Goal: Communication & Community: Share content

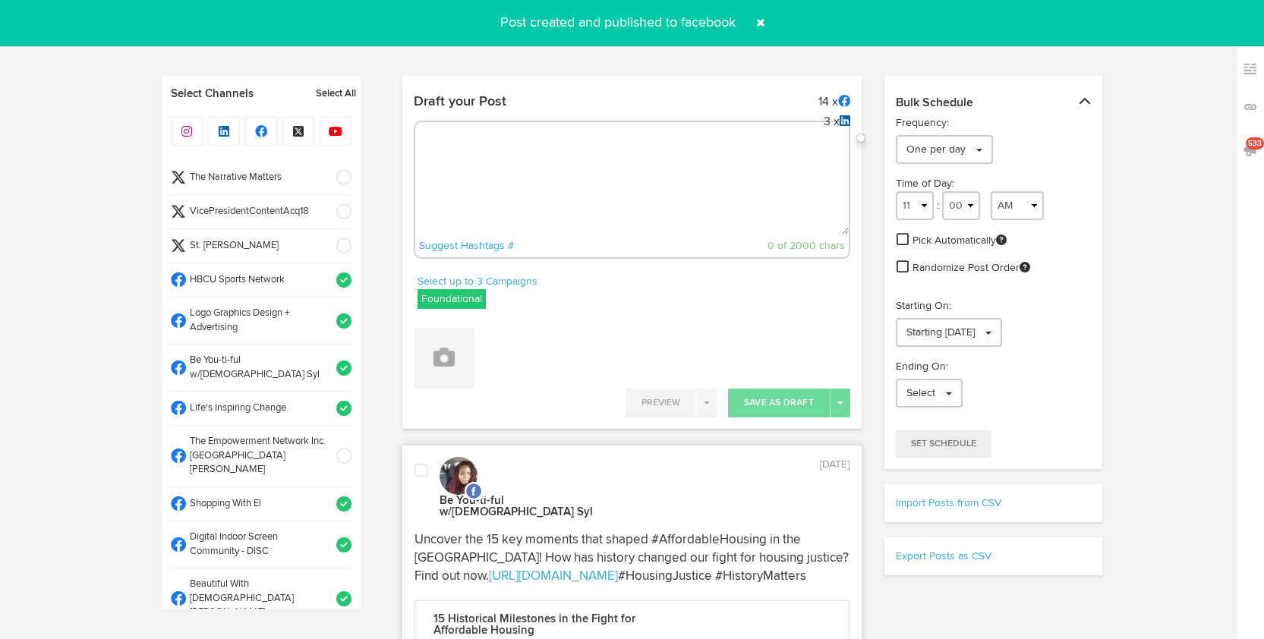
select select "27"
select select "PM"
select select "11"
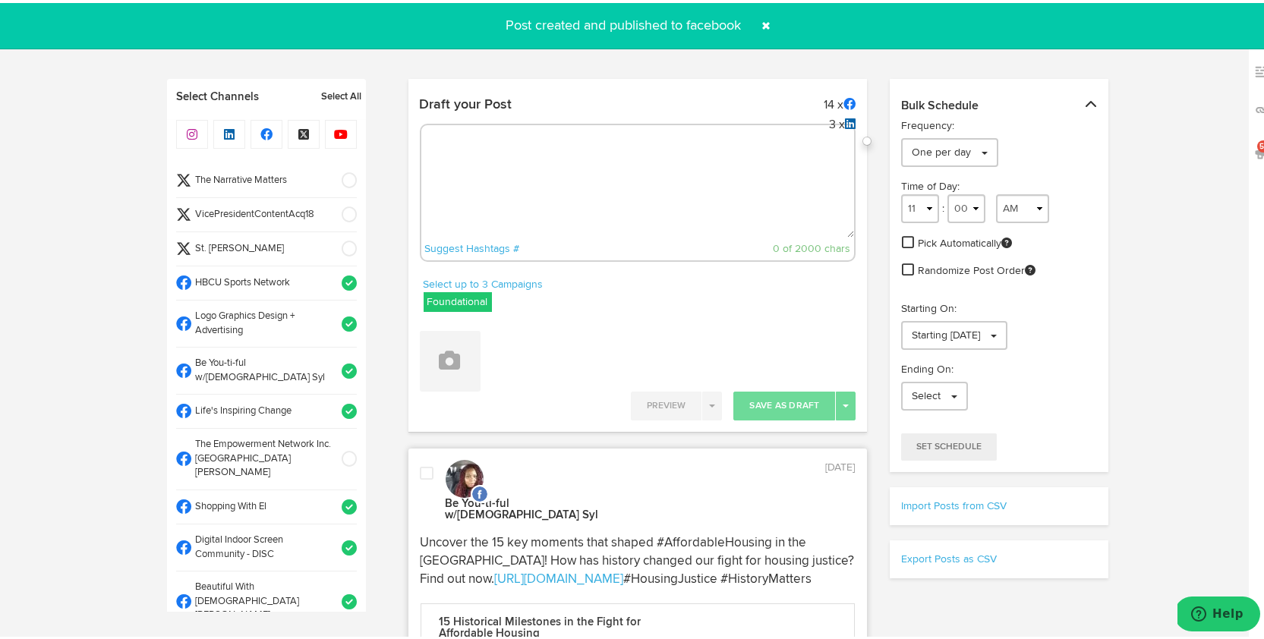
scroll to position [759, 0]
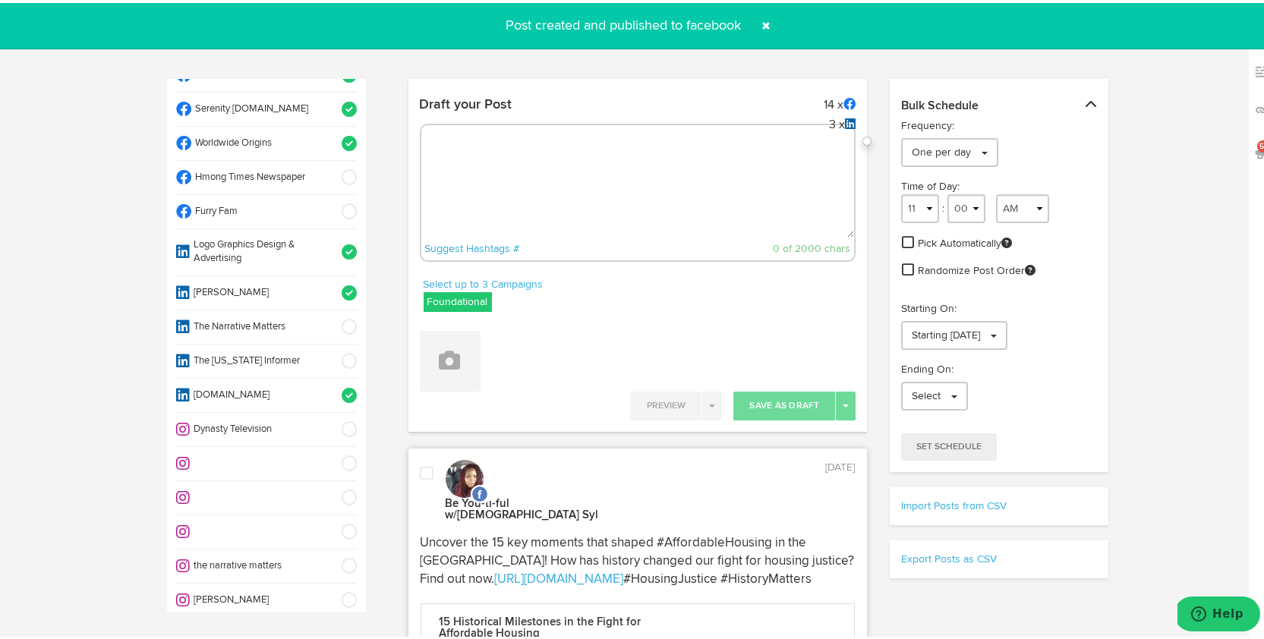
click at [451, 195] on textarea at bounding box center [638, 184] width 434 height 100
paste textarea "The Gateway Jaguars crushed the Roosevelt Rough Riders 51-6! [PERSON_NAME] 304 …"
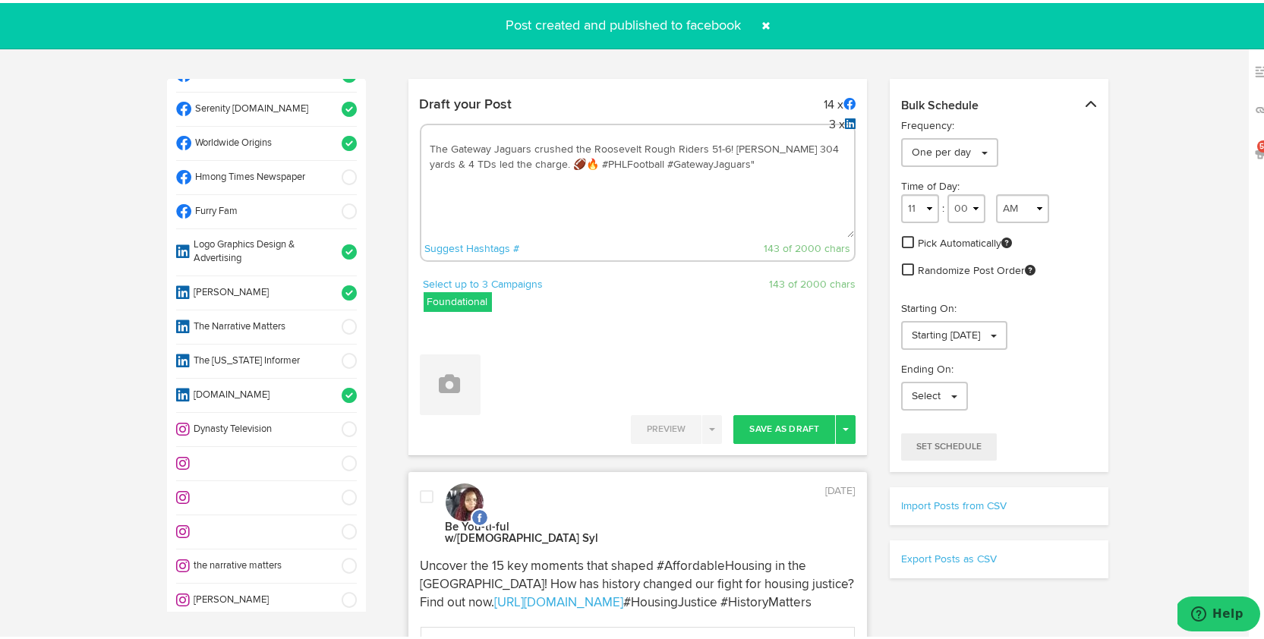
type textarea "The Gateway Jaguars crushed the Roosevelt Rough Riders 51-6! [PERSON_NAME] 304 …"
click at [333, 317] on span at bounding box center [344, 324] width 25 height 15
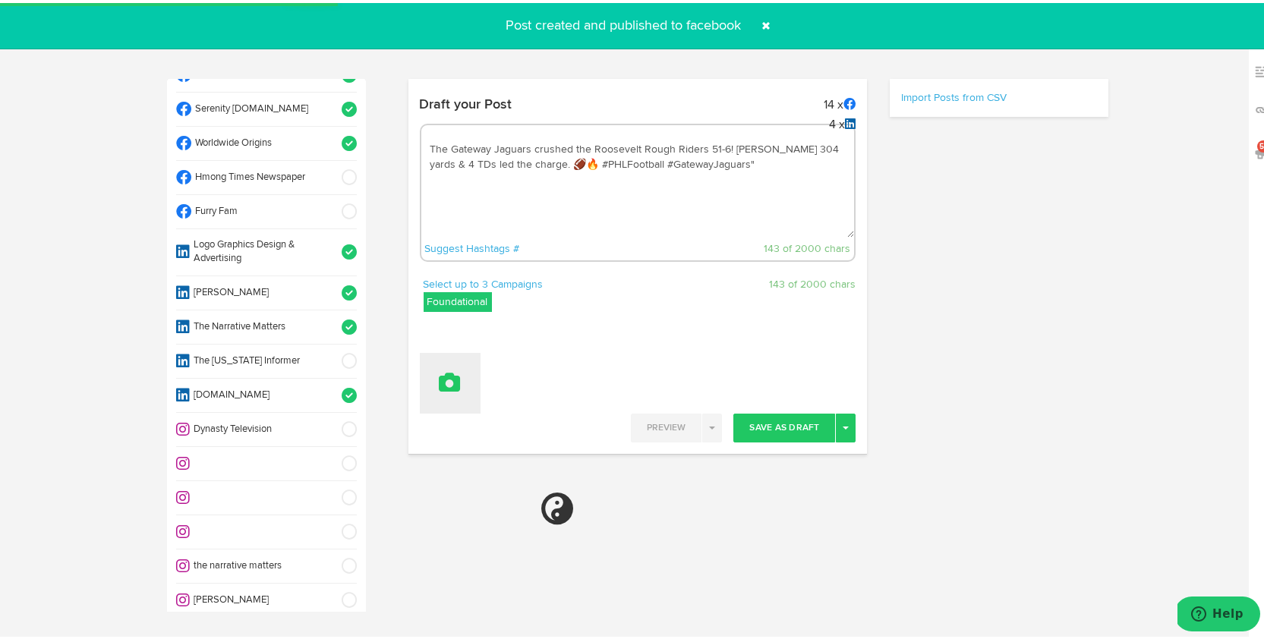
click at [448, 381] on icon at bounding box center [450, 379] width 21 height 21
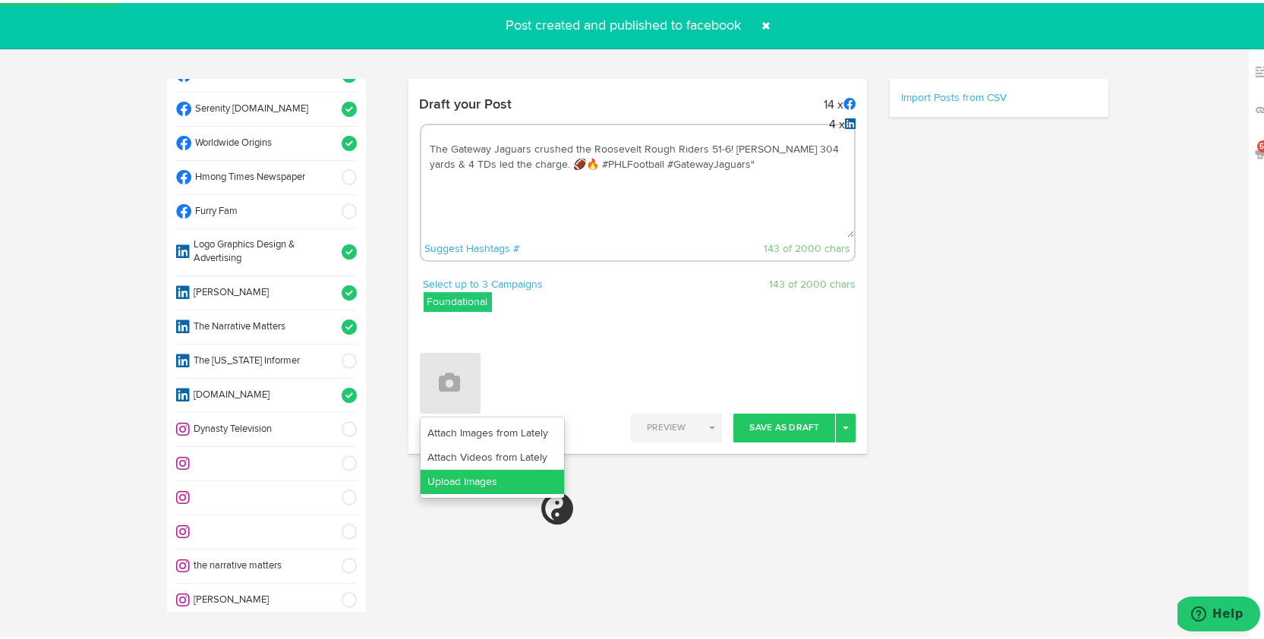
click at [468, 473] on link "Upload Images" at bounding box center [493, 479] width 144 height 24
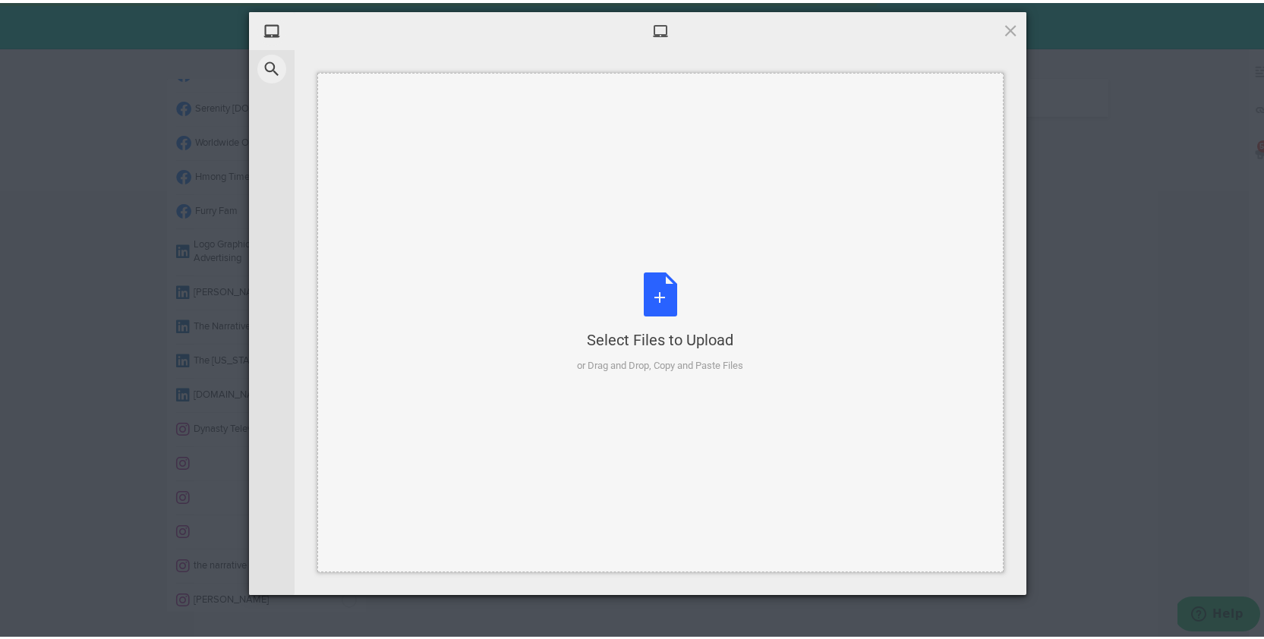
click at [661, 280] on div "Select Files to Upload or Drag and Drop, Copy and Paste Files" at bounding box center [661, 320] width 166 height 101
select select "11"
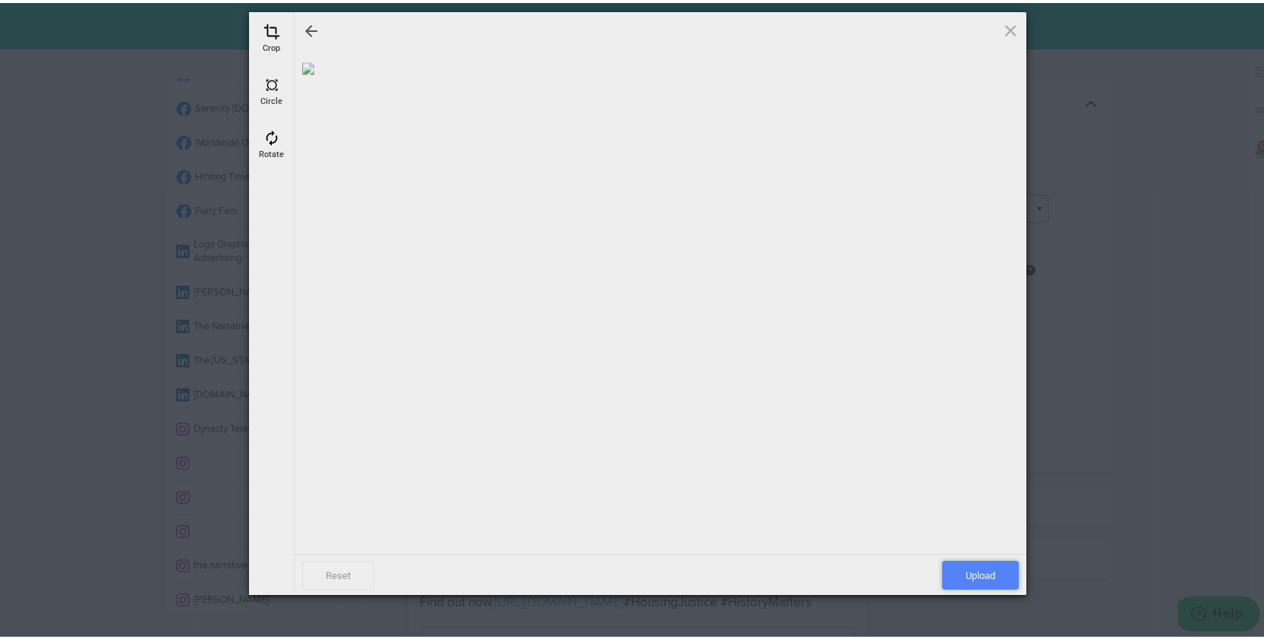
click at [959, 569] on span "Upload" at bounding box center [980, 572] width 77 height 29
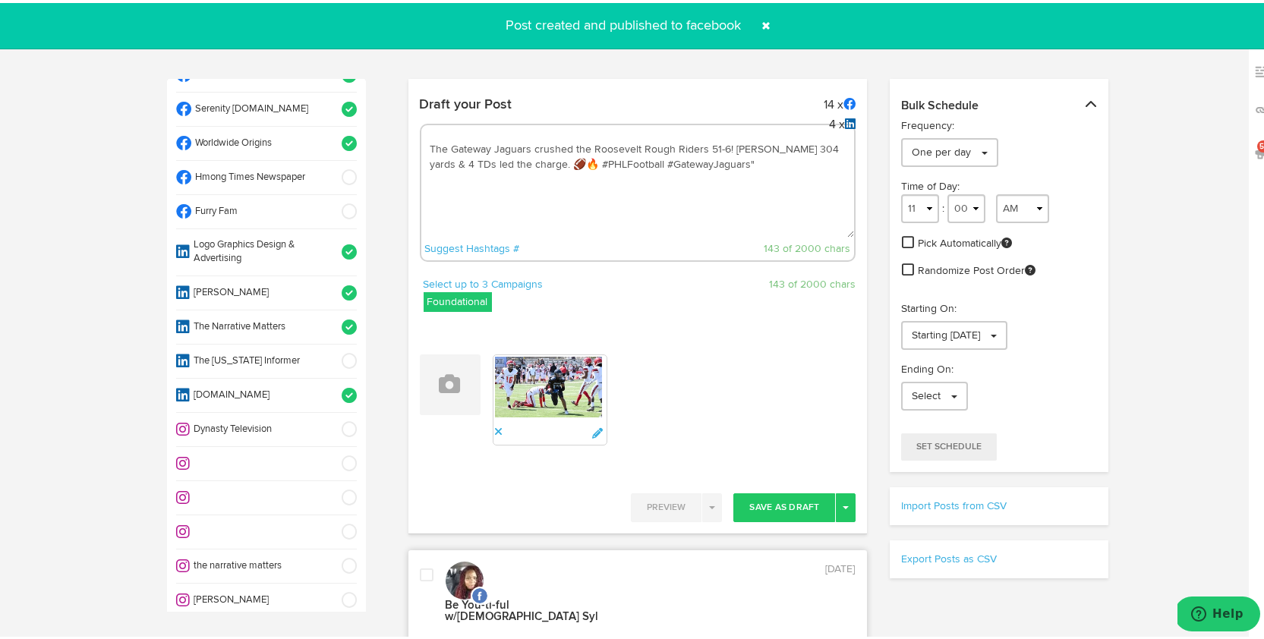
click at [332, 419] on span at bounding box center [344, 426] width 25 height 15
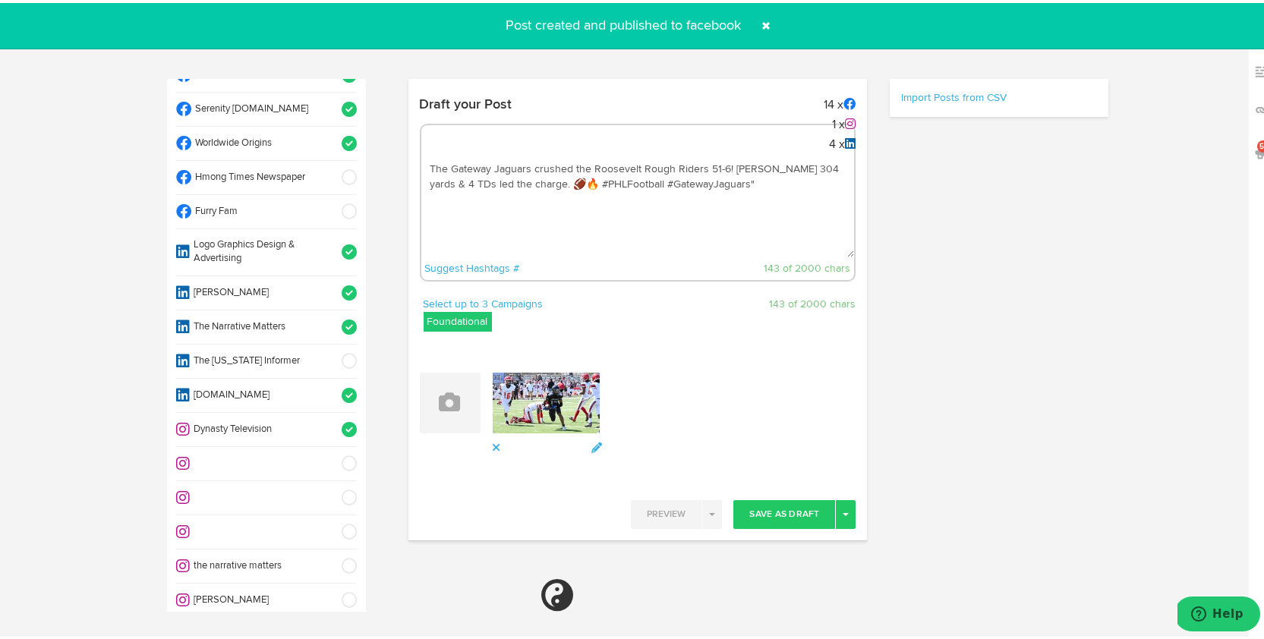
click at [333, 556] on span at bounding box center [344, 563] width 25 height 15
select select "11"
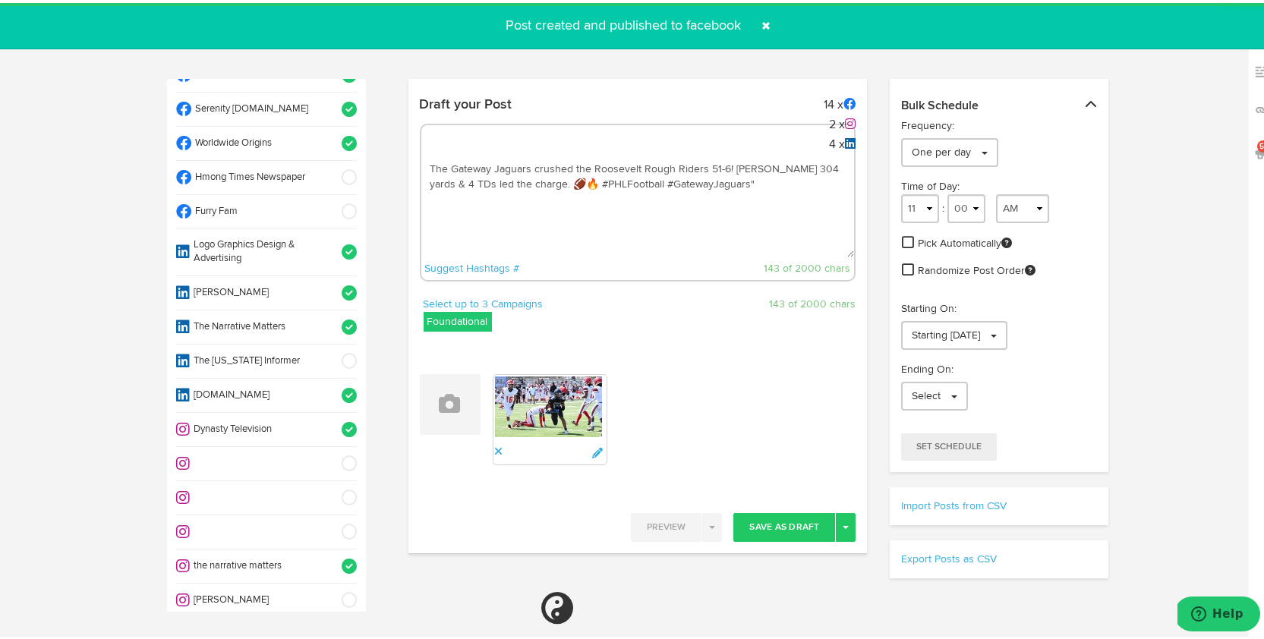
click at [333, 590] on span at bounding box center [344, 597] width 25 height 15
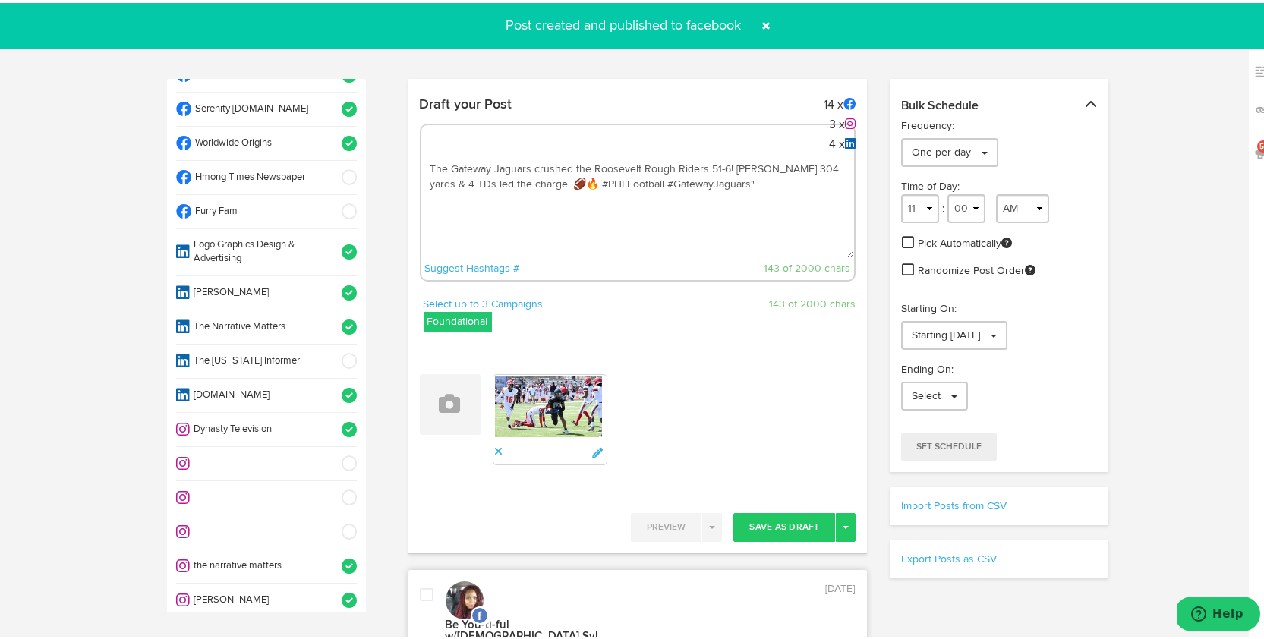
scroll to position [877, 0]
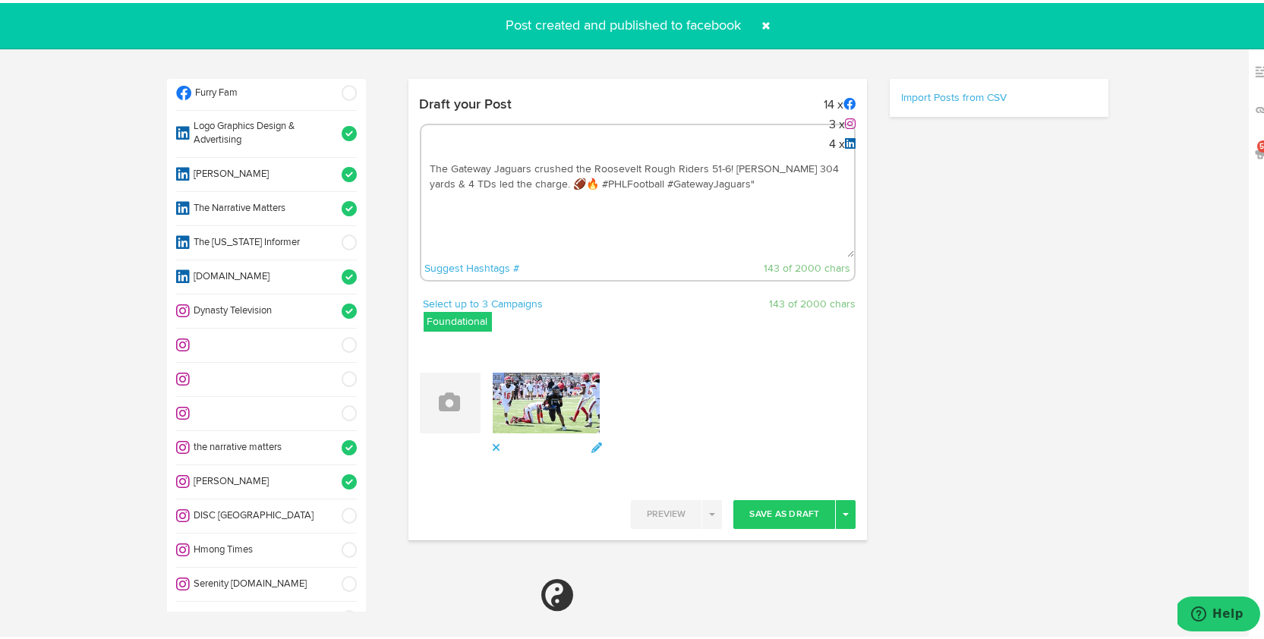
click at [332, 574] on span at bounding box center [344, 581] width 25 height 15
select select "11"
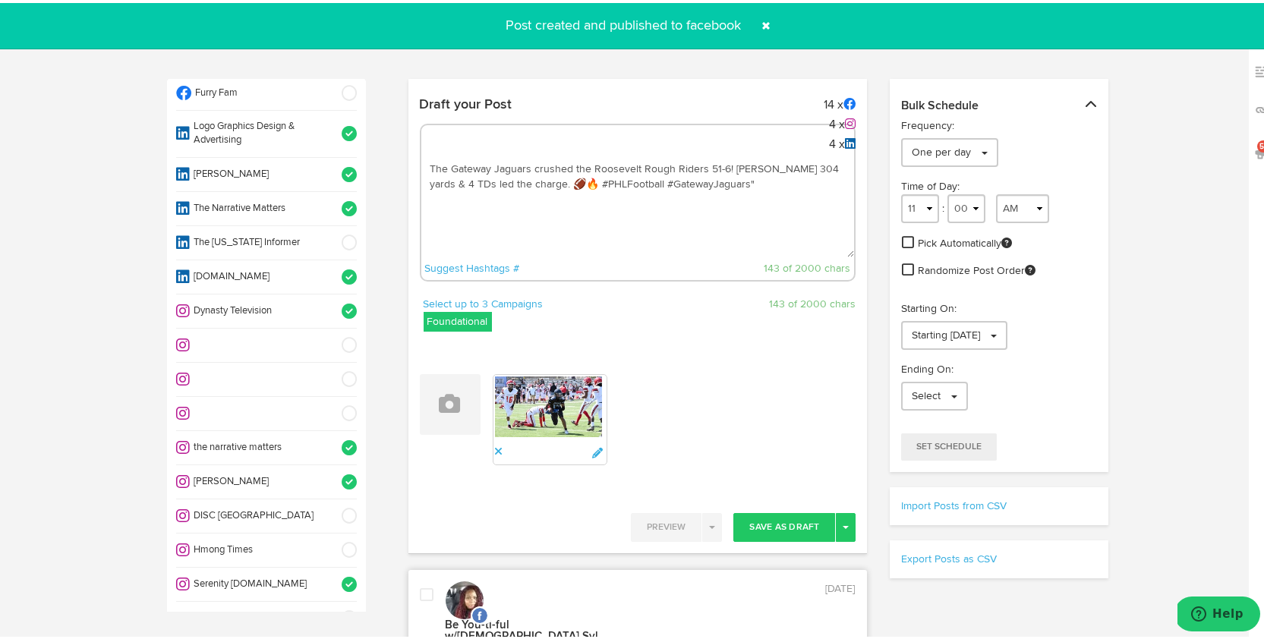
click at [332, 506] on span at bounding box center [344, 513] width 25 height 15
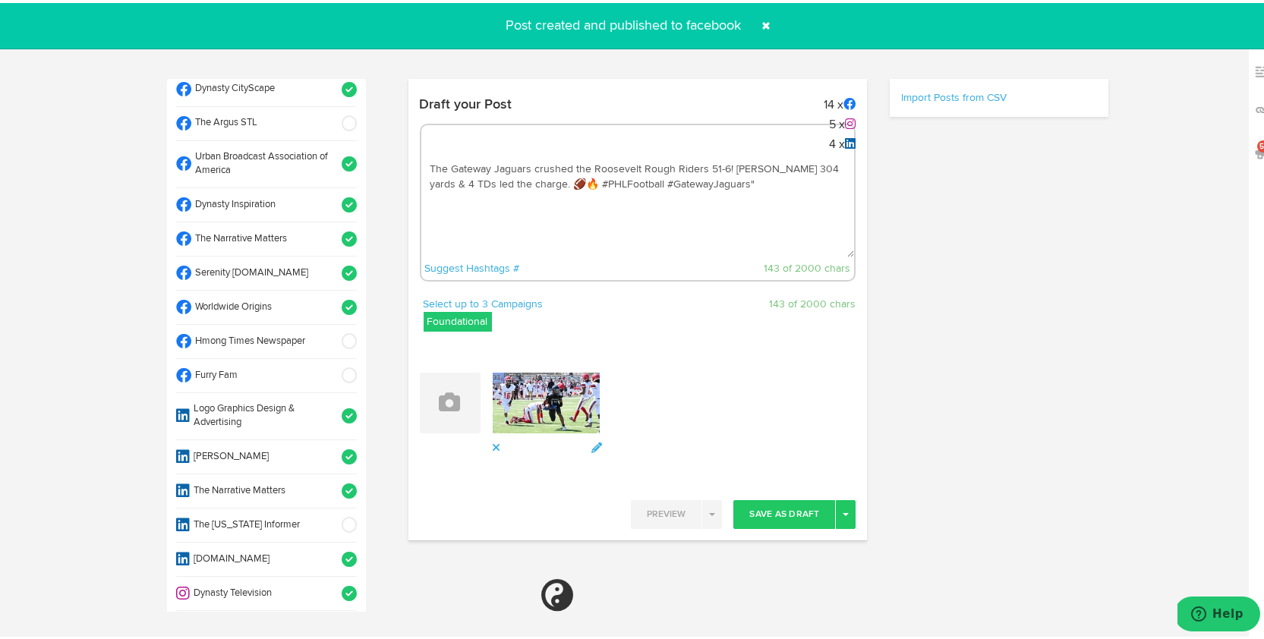
scroll to position [593, 0]
select select "11"
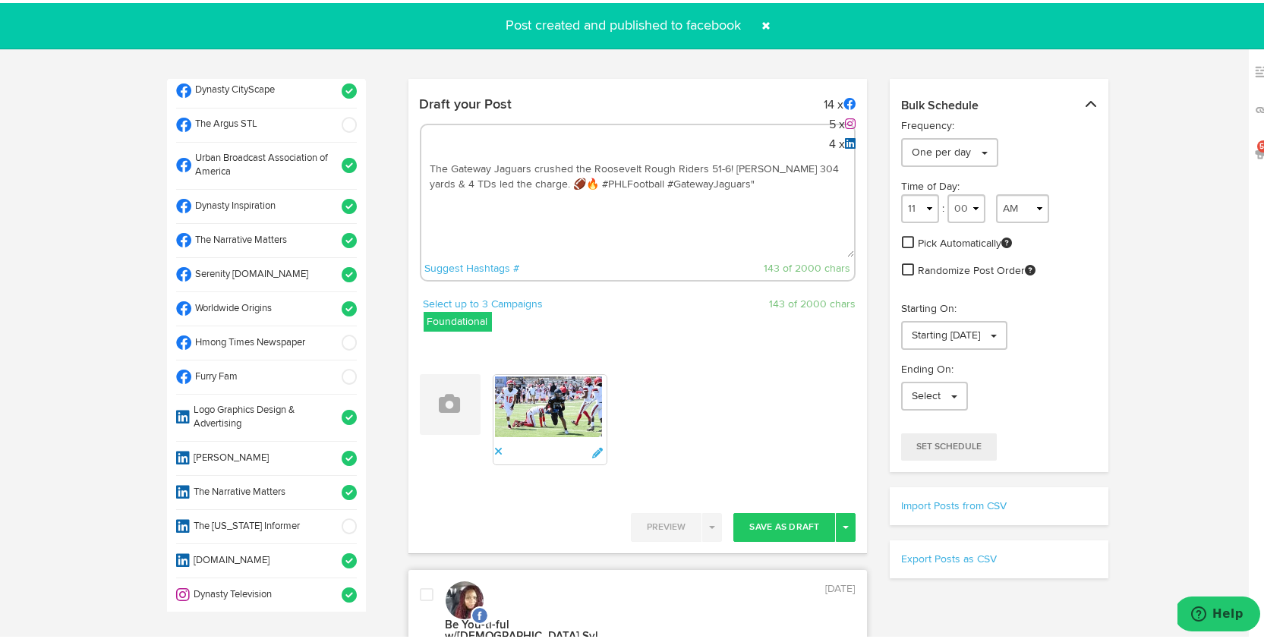
scroll to position [500, 0]
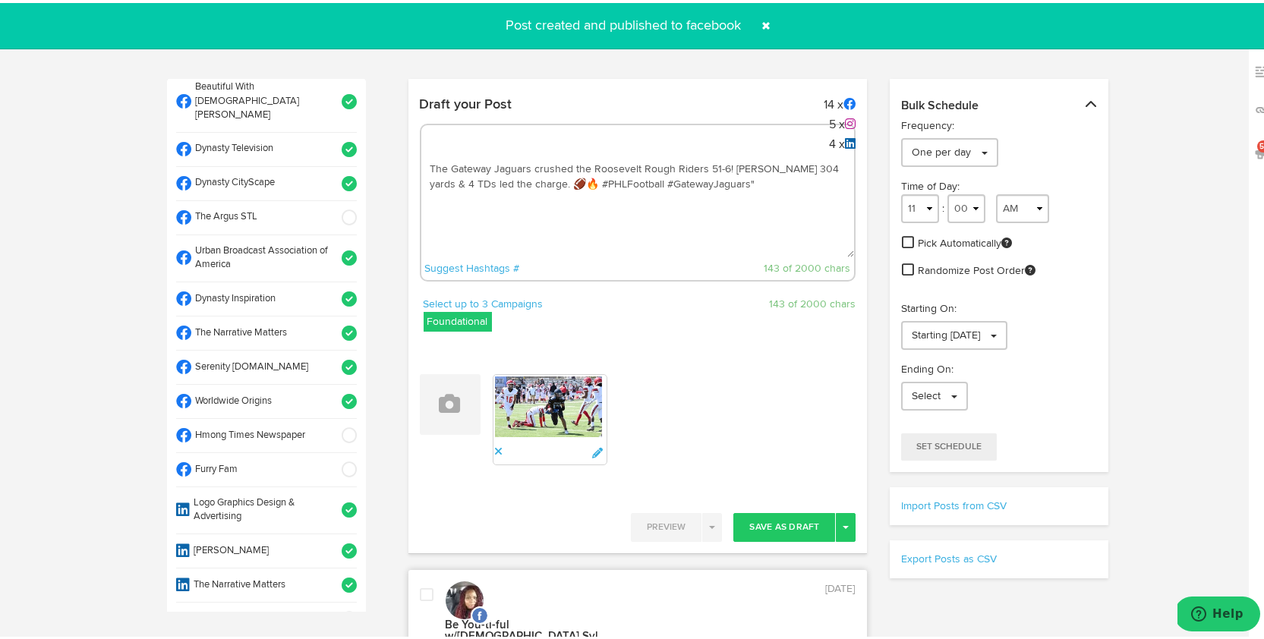
click at [333, 391] on span at bounding box center [344, 398] width 25 height 15
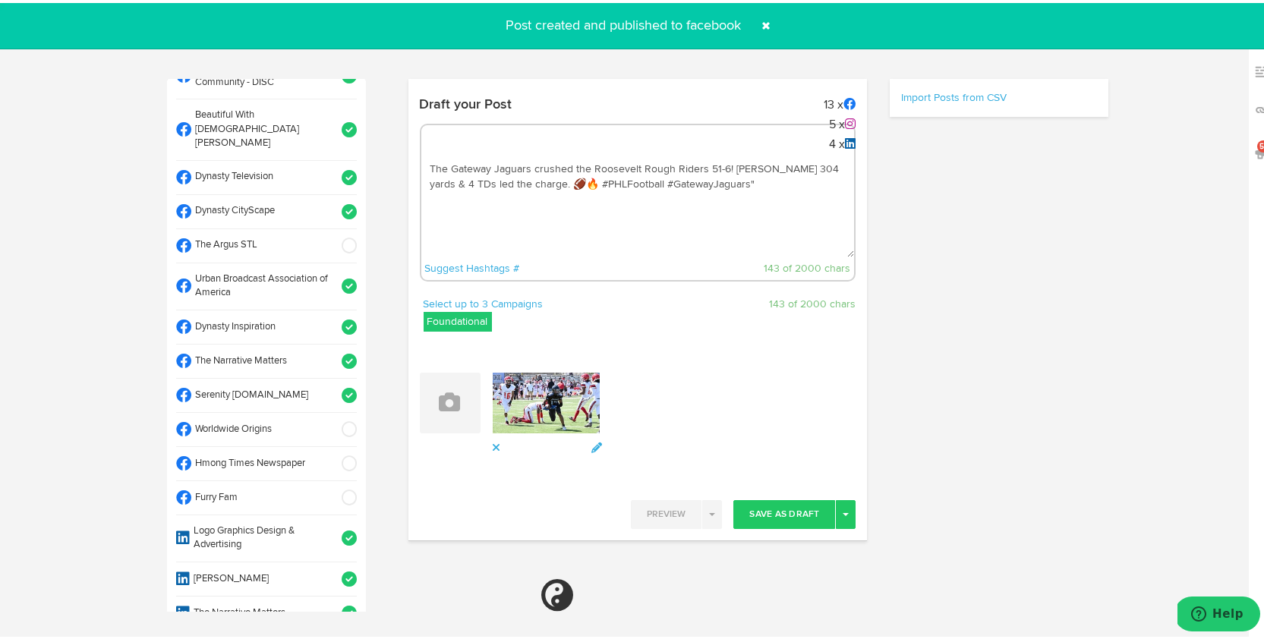
scroll to position [448, 0]
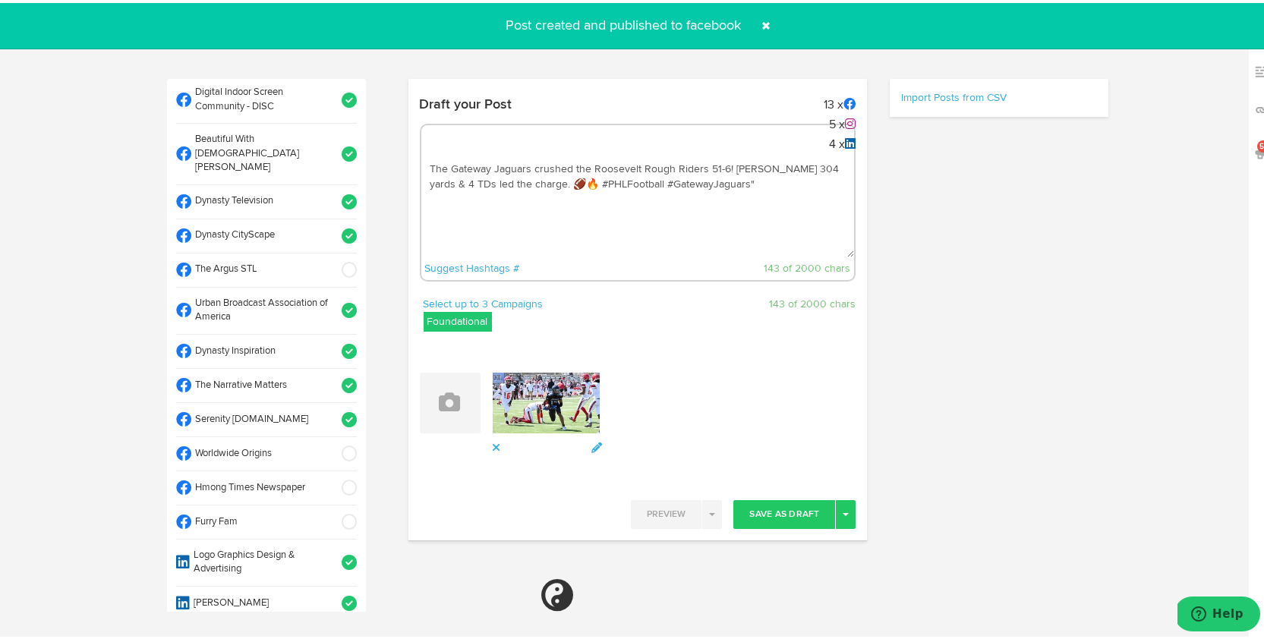
select select "11"
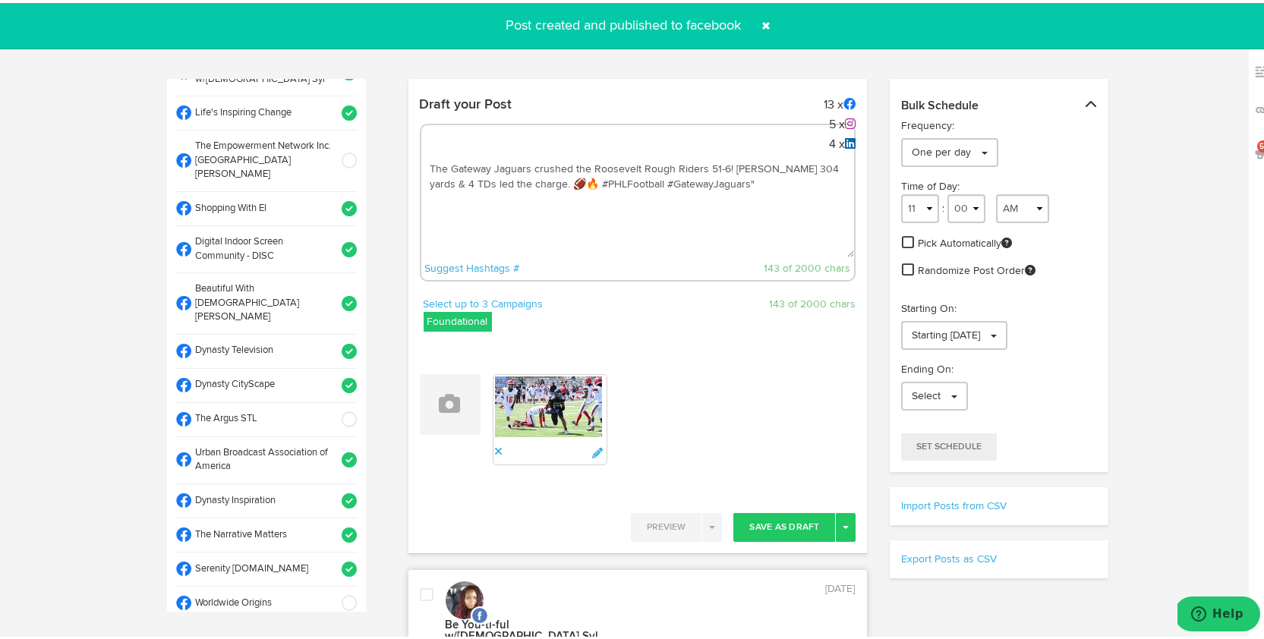
scroll to position [301, 0]
click at [333, 407] on span at bounding box center [344, 414] width 25 height 15
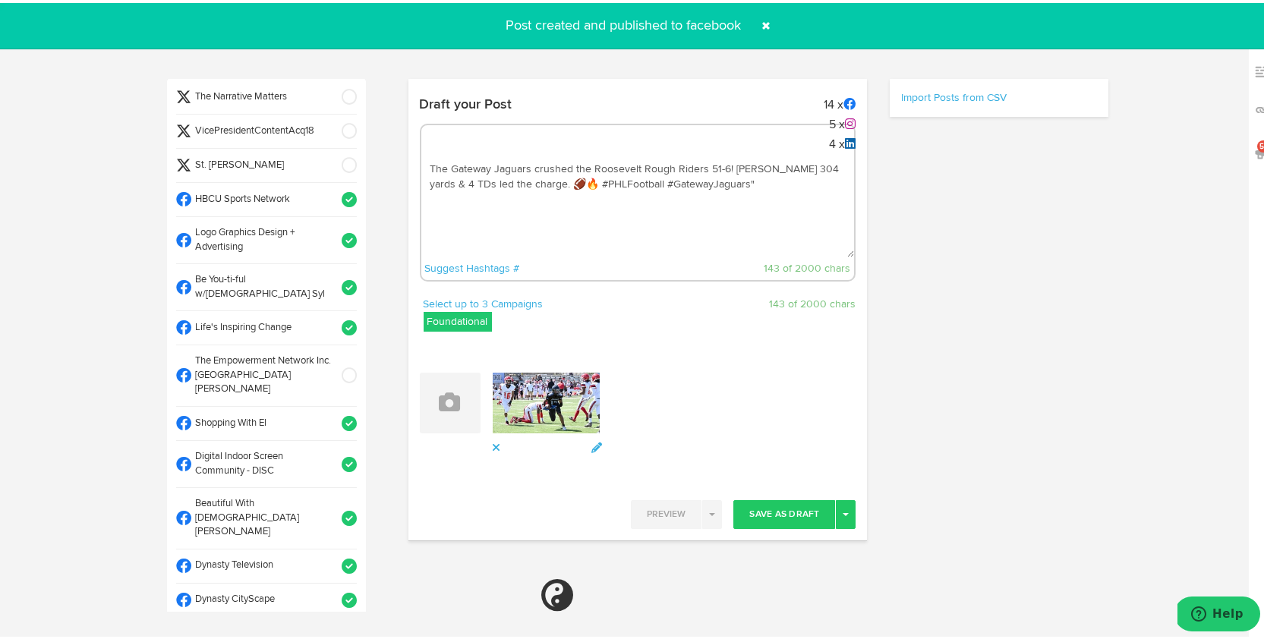
scroll to position [71, 0]
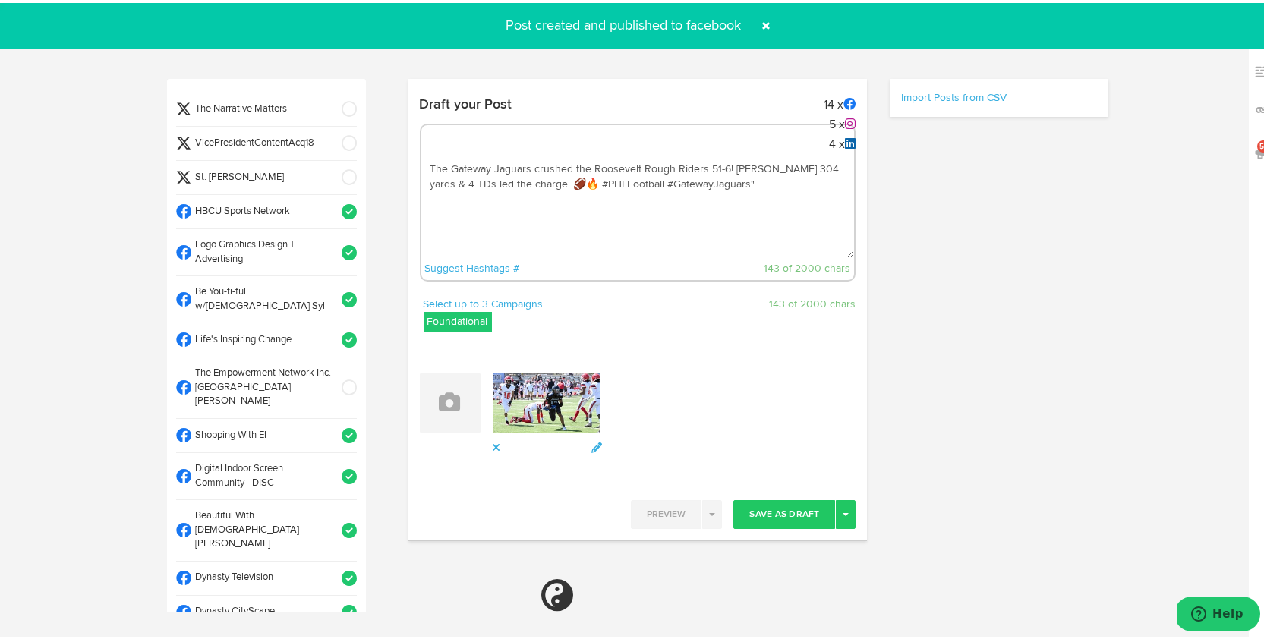
select select "11"
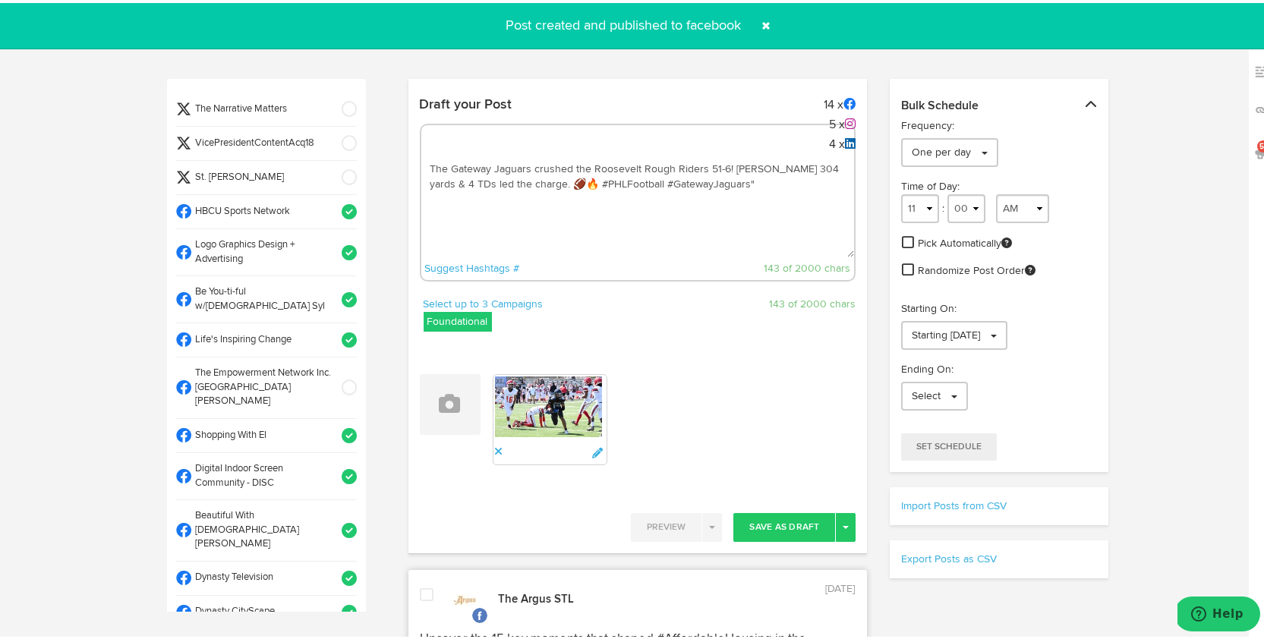
scroll to position [0, 0]
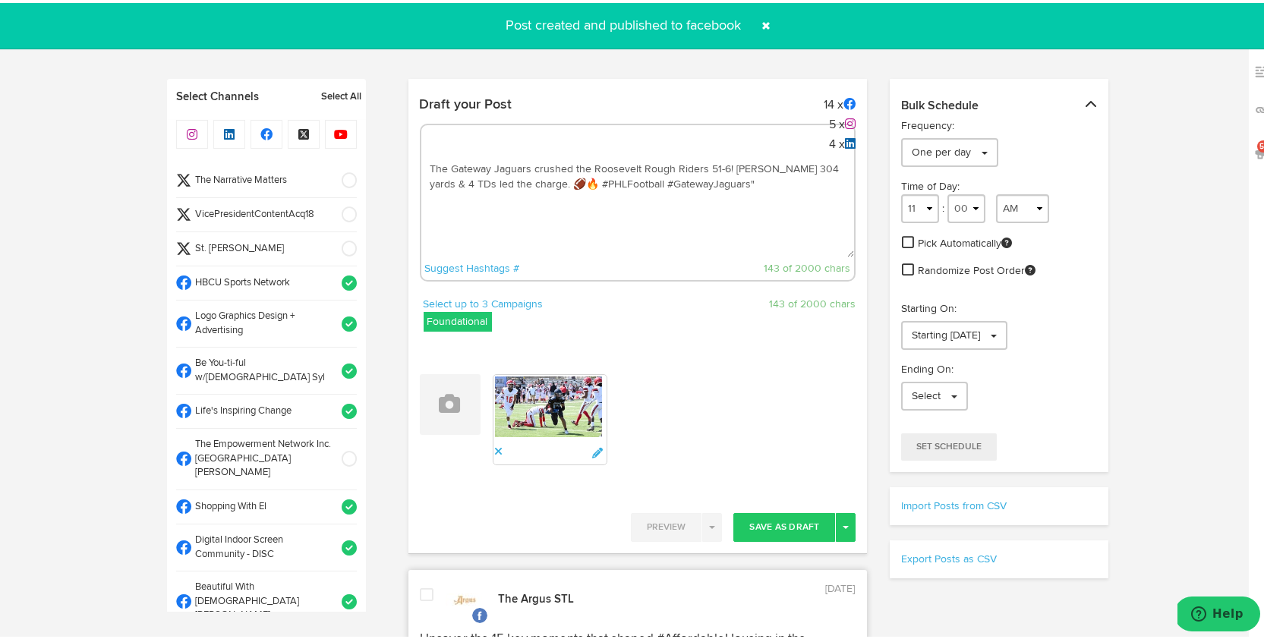
click at [334, 206] on span at bounding box center [344, 211] width 25 height 15
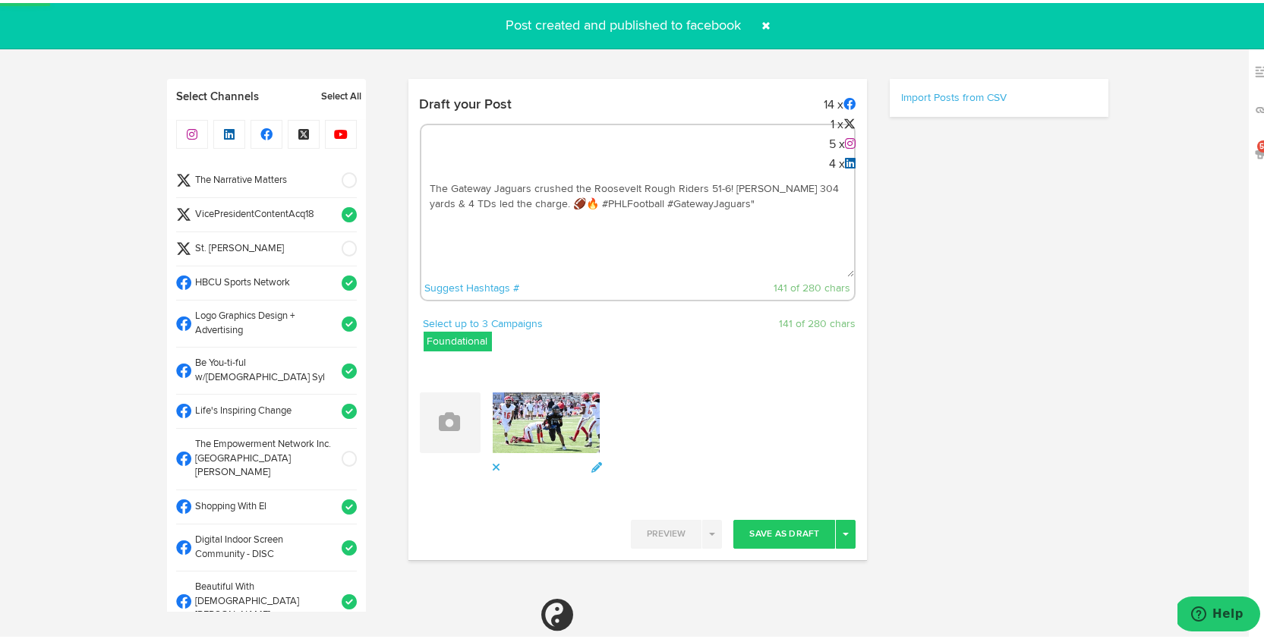
click at [724, 196] on textarea "The Gateway Jaguars crushed the Roosevelt Rough Riders 51-6! [PERSON_NAME] 304 …" at bounding box center [638, 224] width 434 height 100
select select "11"
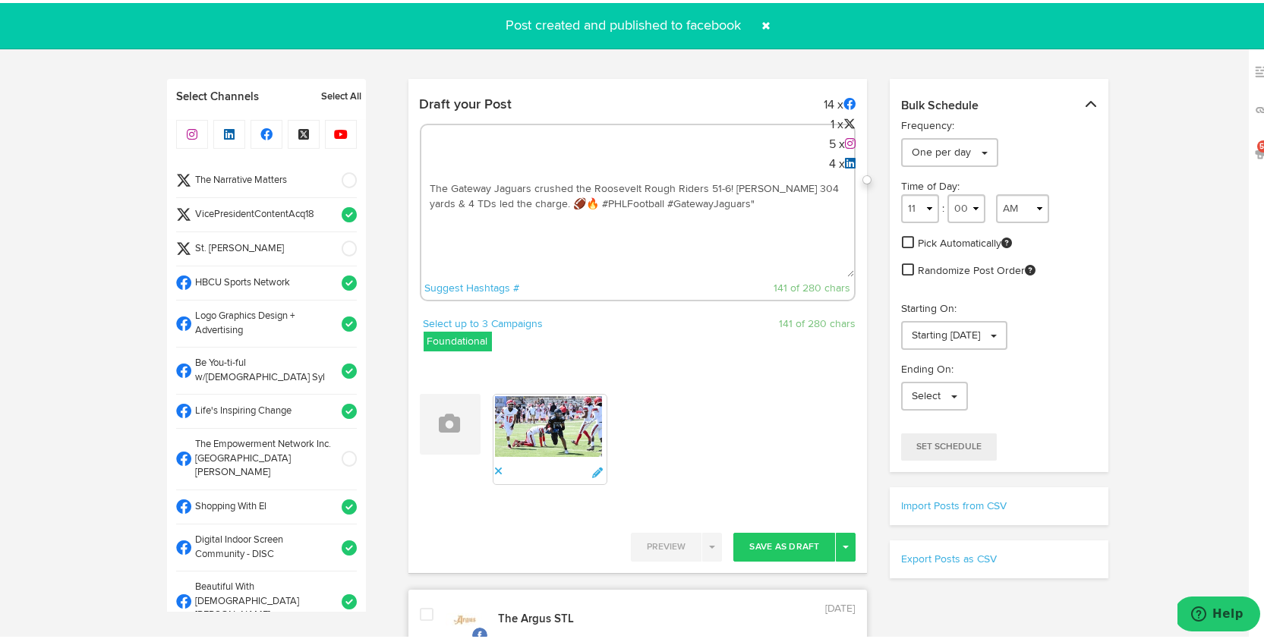
click at [750, 204] on textarea "The Gateway Jaguars crushed the Roosevelt Rough Riders 51-6! [PERSON_NAME] 304 …" at bounding box center [638, 224] width 434 height 100
paste textarea "[URL][DOMAIN_NAME]"
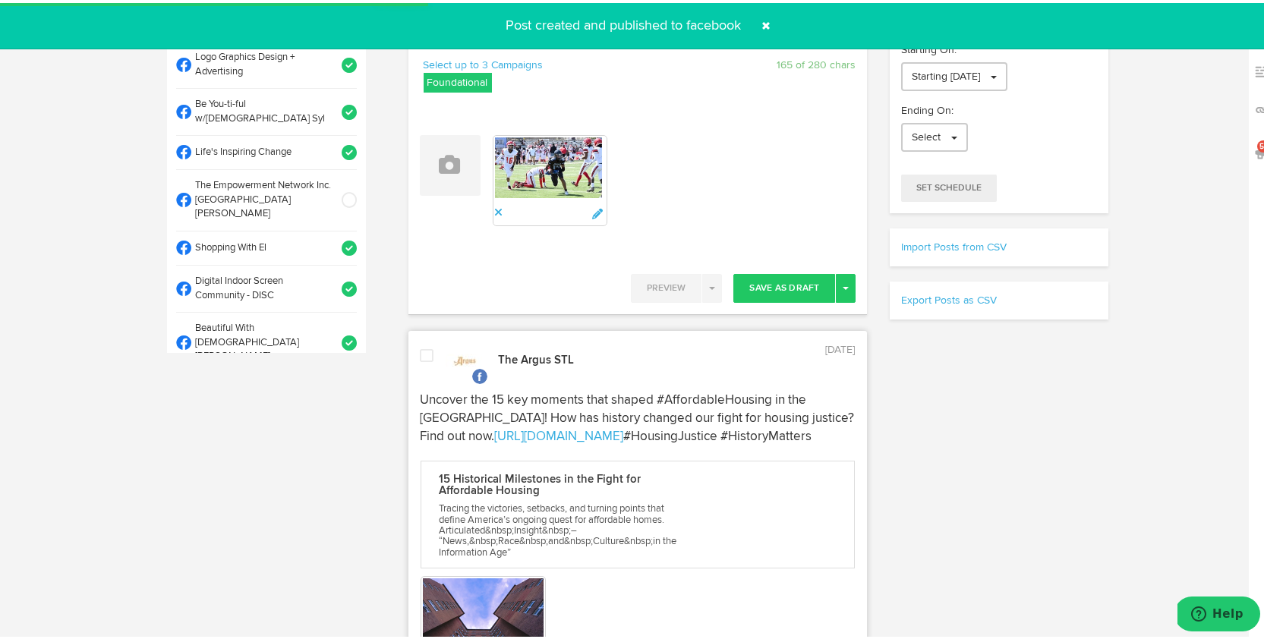
scroll to position [251, 0]
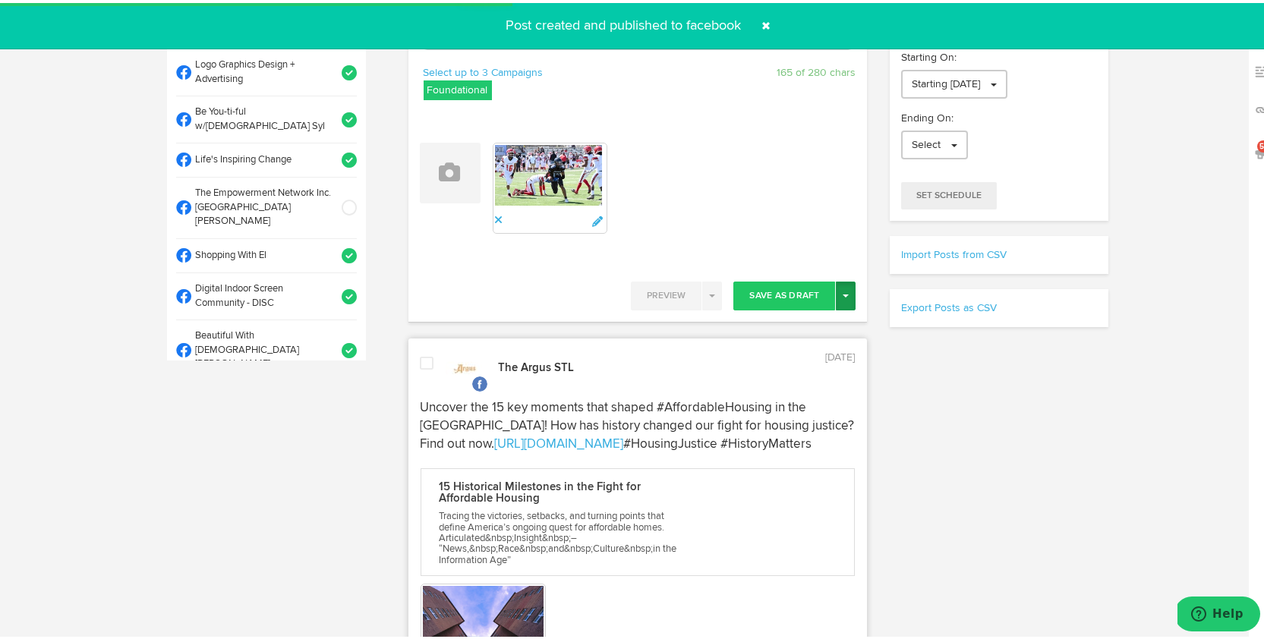
type textarea "The Gateway Jaguars crushed the Roosevelt Rough Riders 51-6! [PERSON_NAME] 304 …"
click at [839, 286] on button "Toggle Dropdown" at bounding box center [846, 293] width 20 height 29
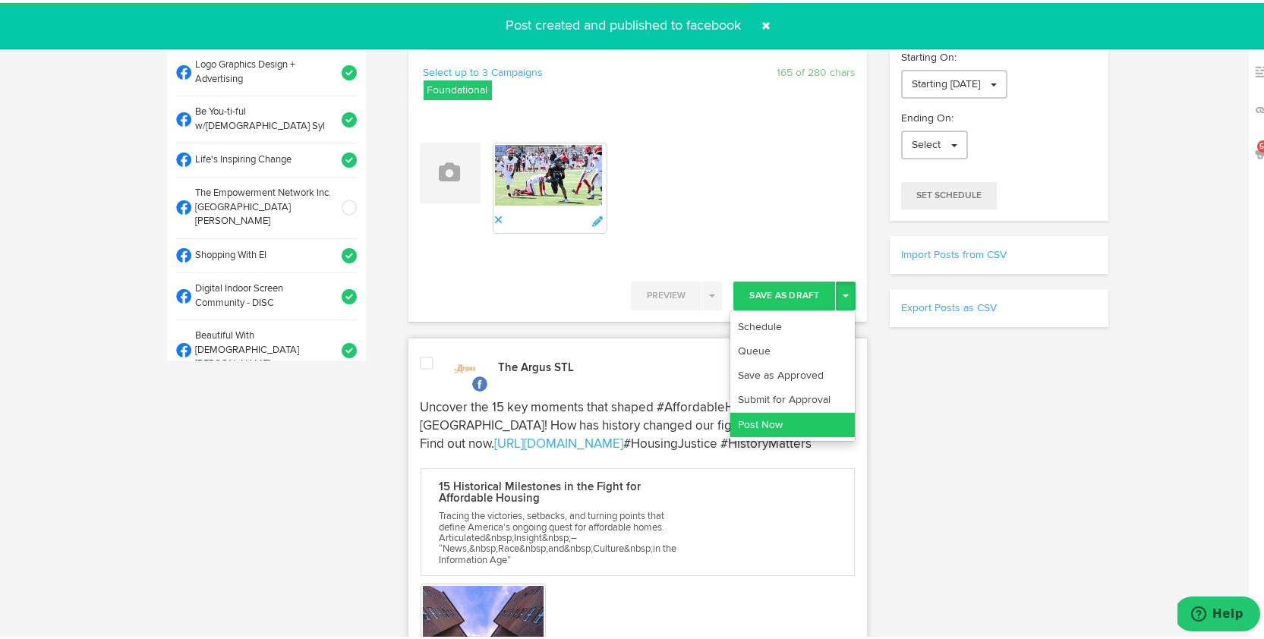
click at [806, 428] on link "Post Now" at bounding box center [793, 422] width 125 height 24
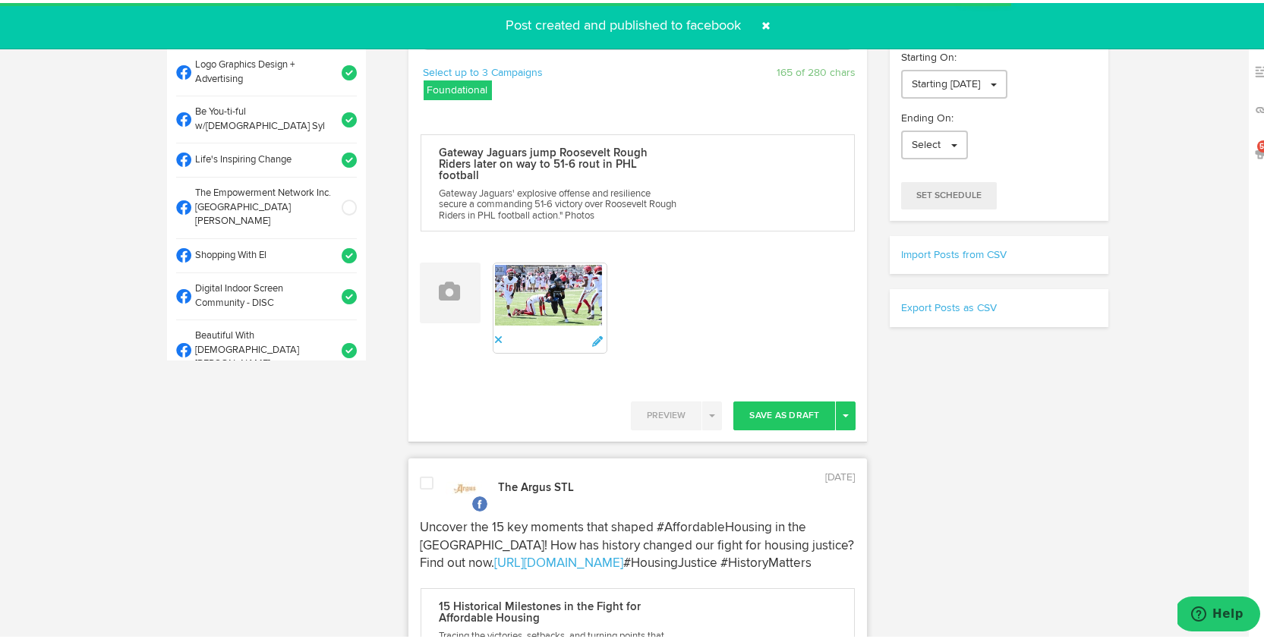
click at [762, 20] on span at bounding box center [767, 23] width 24 height 24
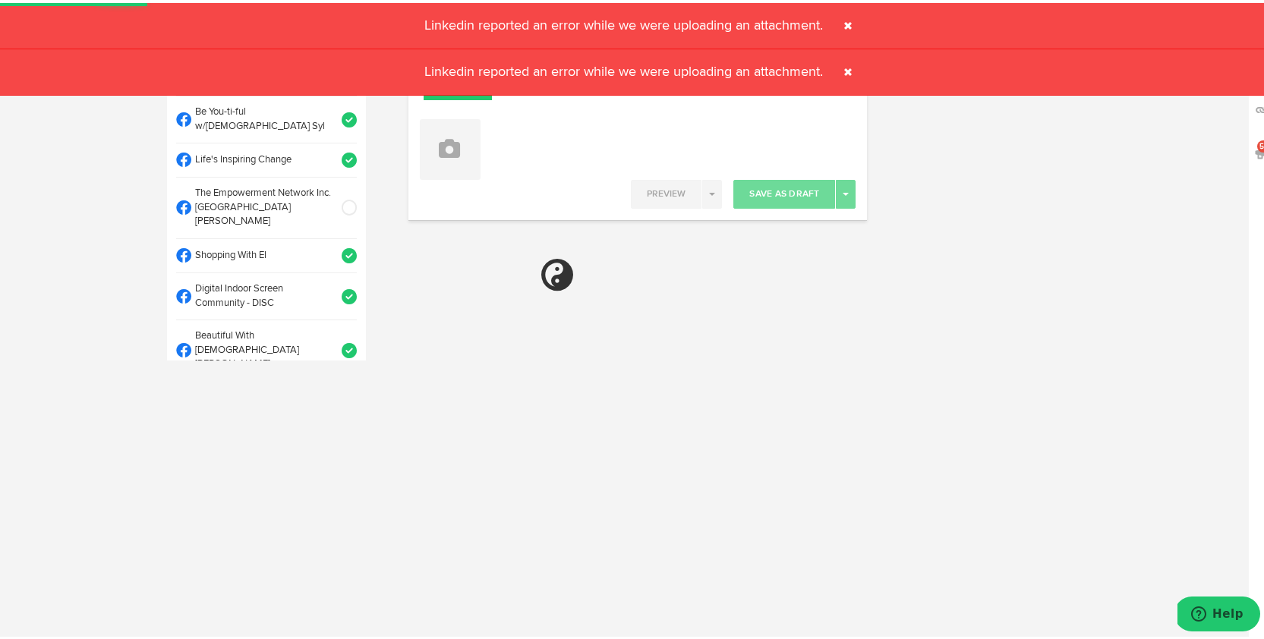
select select "11"
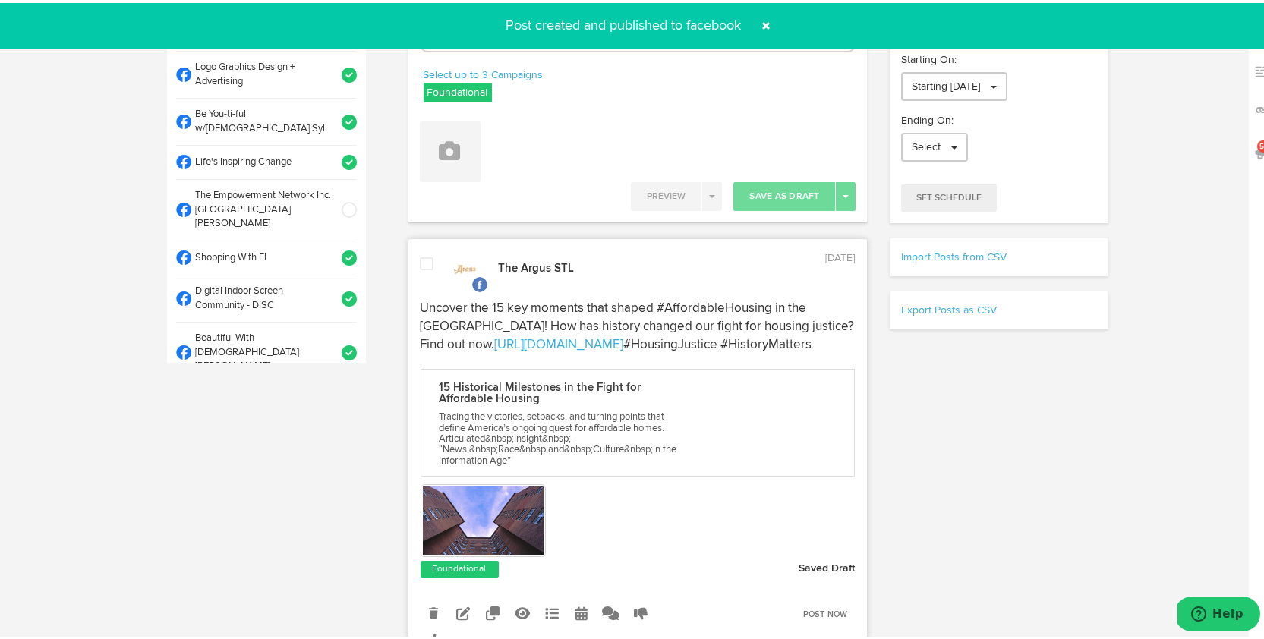
scroll to position [0, 0]
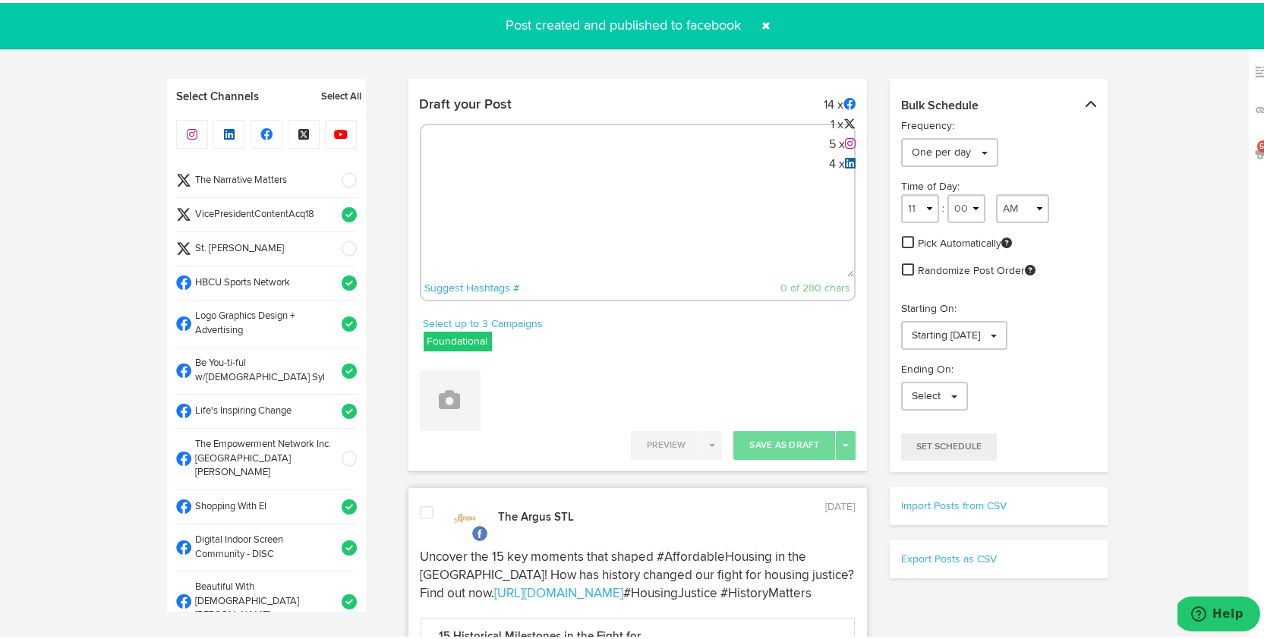
click at [632, 207] on textarea at bounding box center [638, 224] width 434 height 100
paste textarea "Is your business insurance policy keeping up with your growth? Ask these 5 key …"
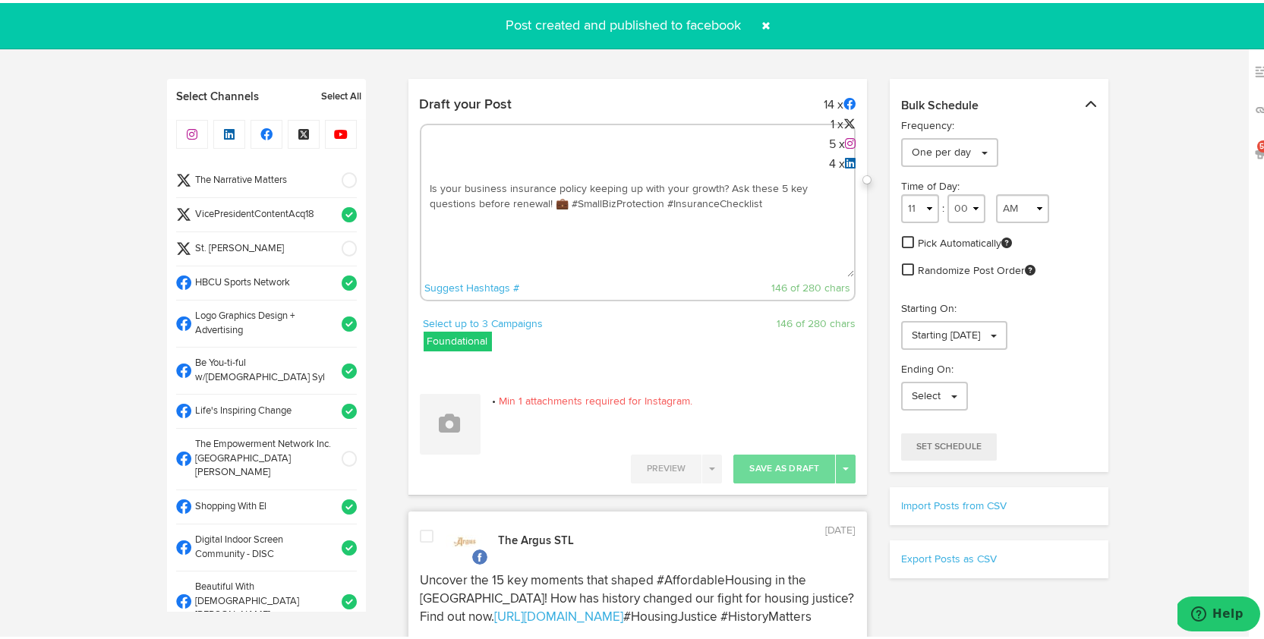
click at [775, 197] on textarea "Is your business insurance policy keeping up with your growth? Ask these 5 key …" at bounding box center [638, 224] width 434 height 100
paste textarea "[URL][DOMAIN_NAME]"
type textarea "Is your business insurance policy keeping up with your growth? Ask these 5 key …"
click at [441, 422] on icon at bounding box center [450, 420] width 21 height 21
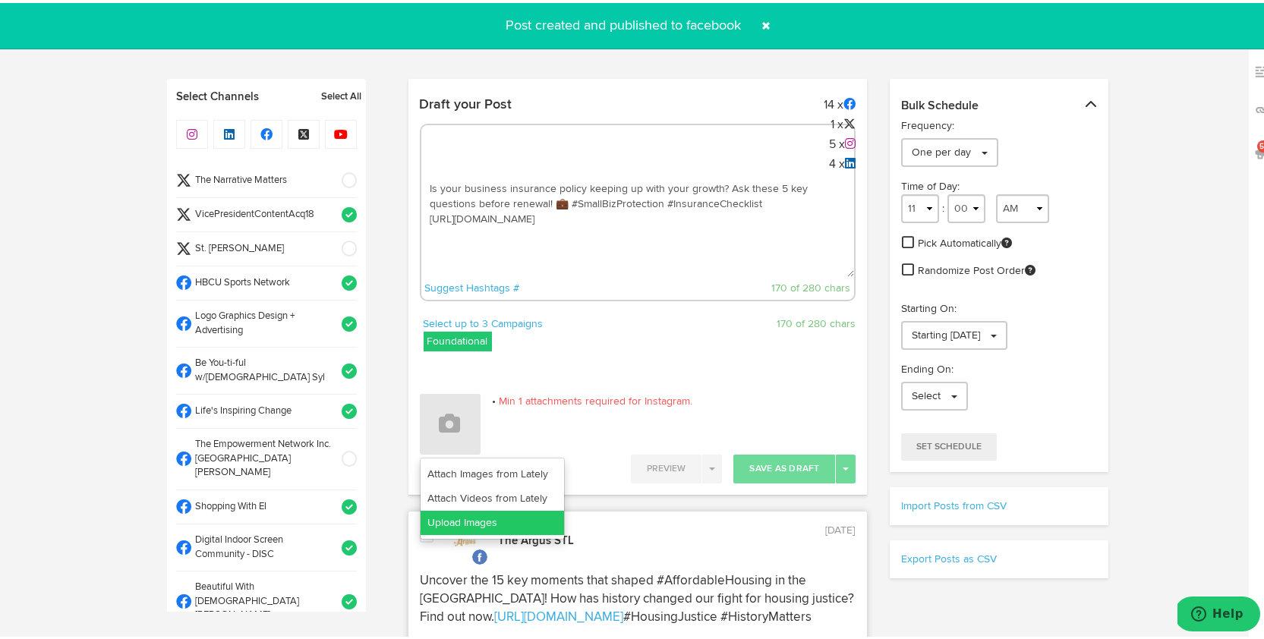
click at [486, 515] on link "Upload Images" at bounding box center [493, 520] width 144 height 24
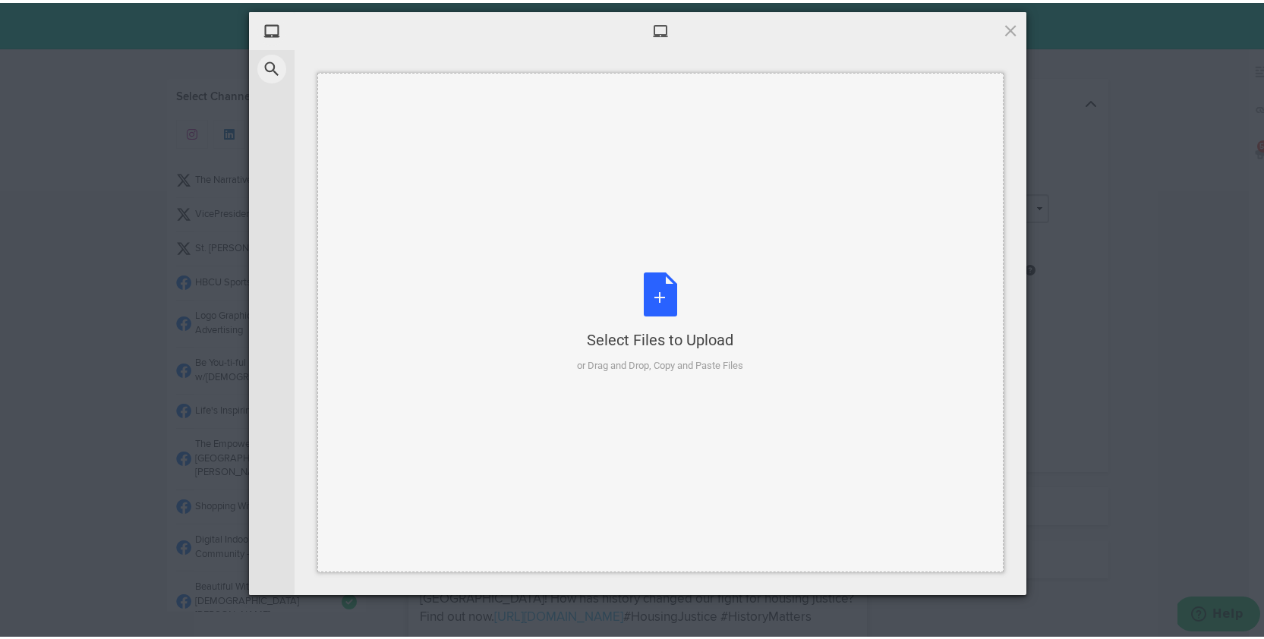
click at [645, 305] on div "Select Files to Upload or Drag and Drop, Copy and Paste Files" at bounding box center [661, 320] width 166 height 101
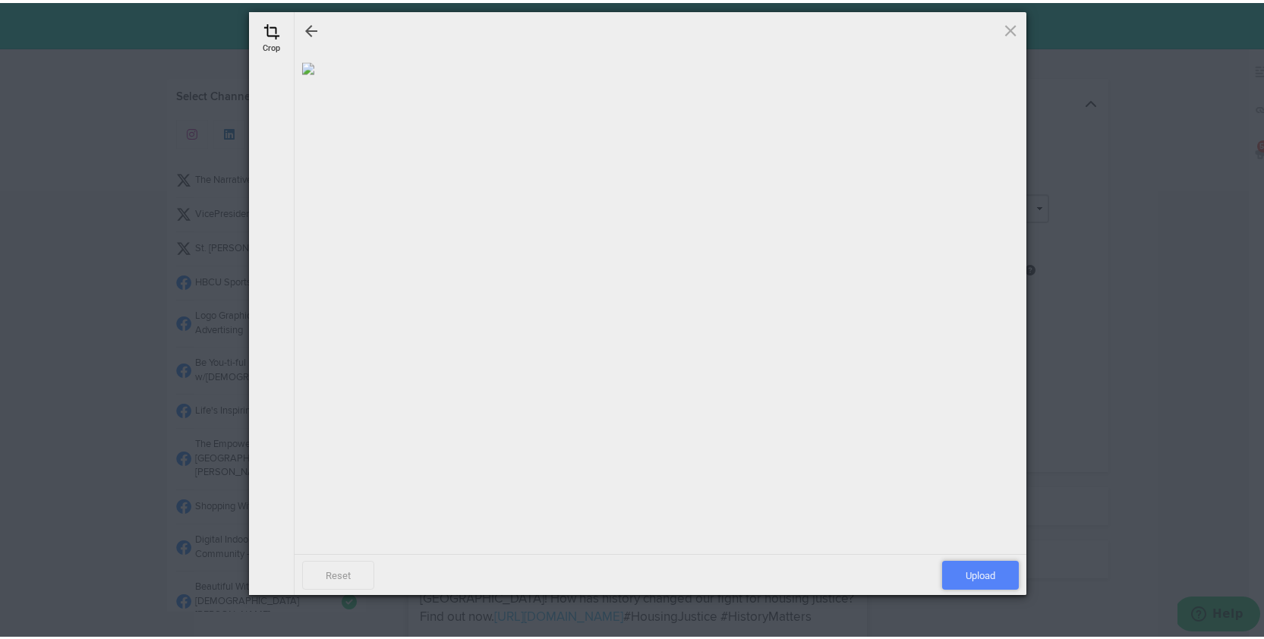
click at [968, 564] on span "Upload" at bounding box center [980, 572] width 77 height 29
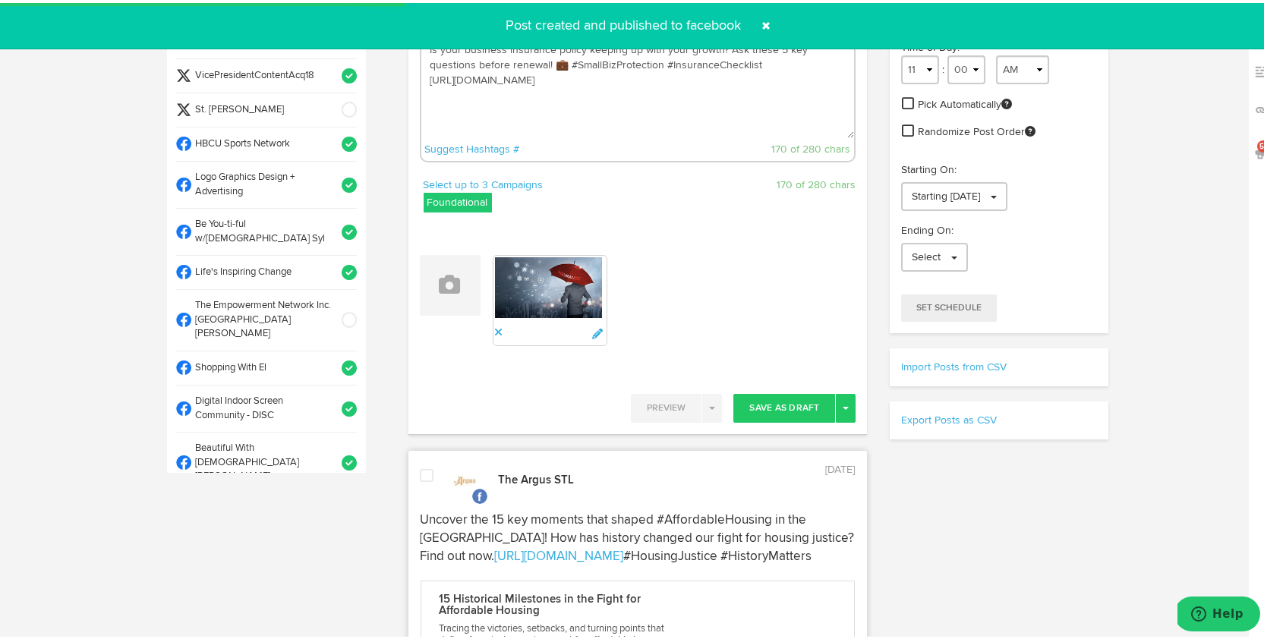
scroll to position [161, 0]
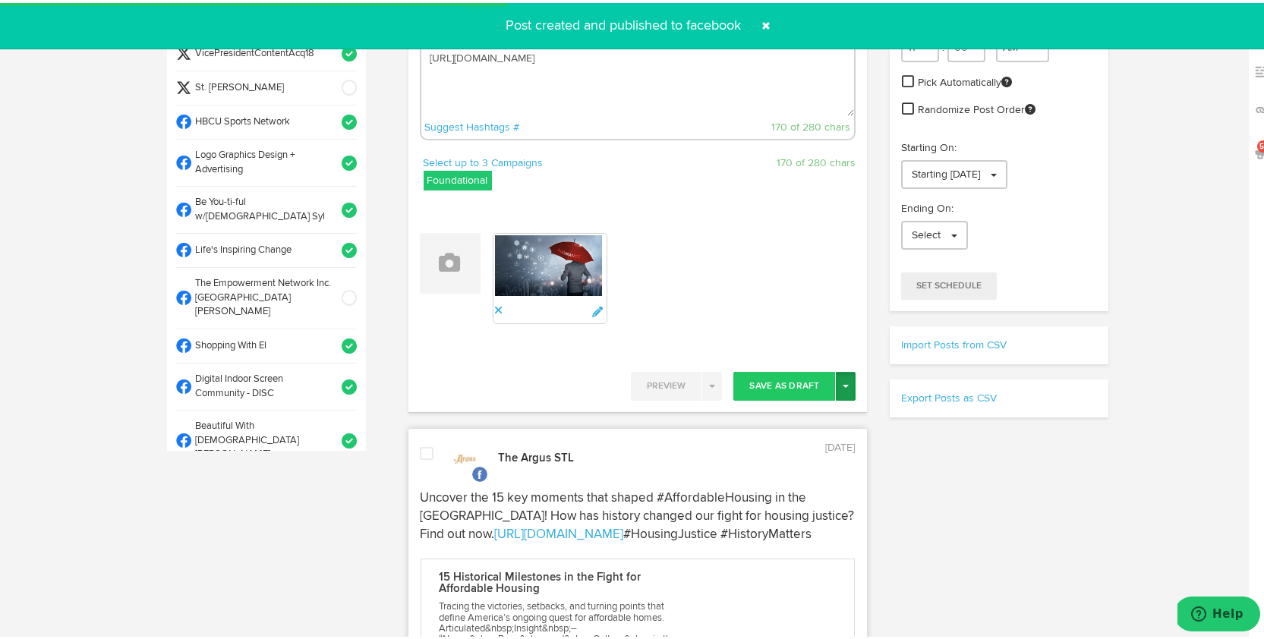
click at [846, 380] on button "Toggle Dropdown" at bounding box center [846, 383] width 20 height 29
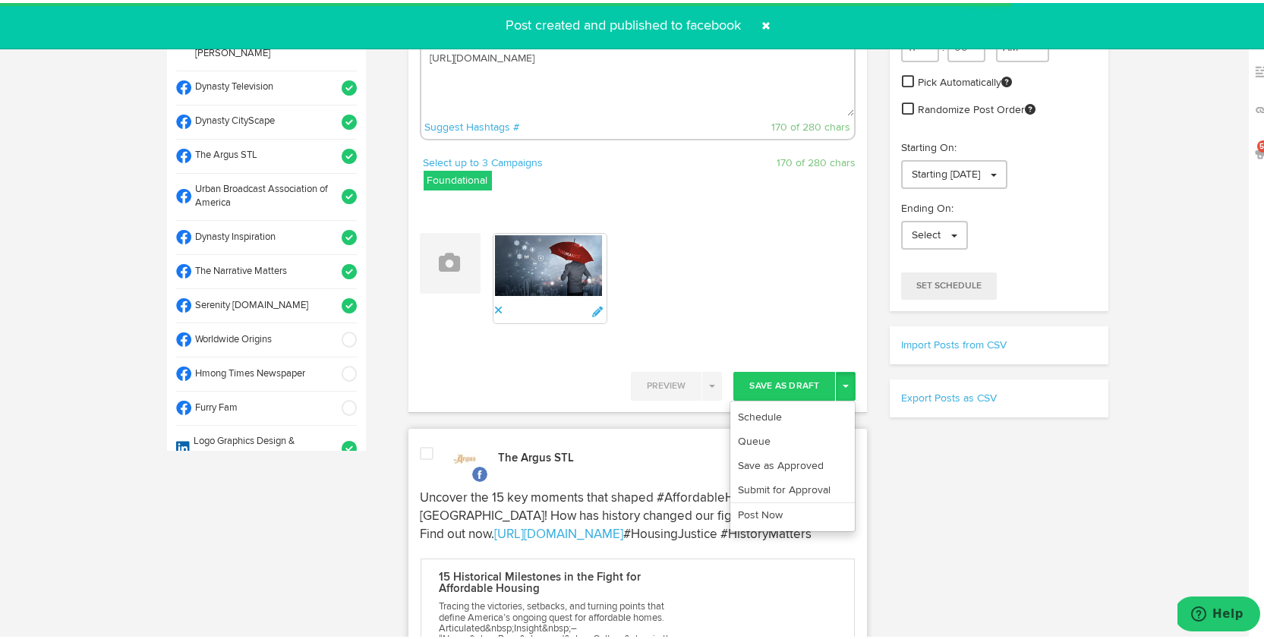
scroll to position [402, 0]
click at [797, 519] on link "Post Now" at bounding box center [793, 512] width 125 height 24
click at [766, 17] on span at bounding box center [767, 23] width 24 height 24
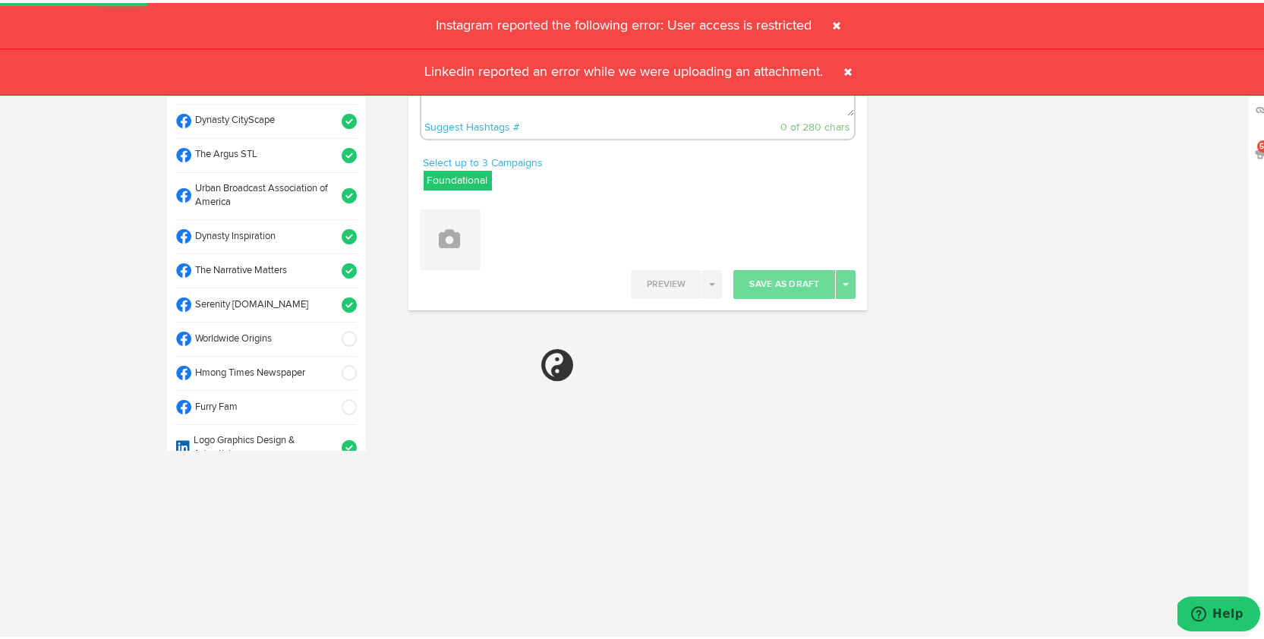
select select "11"
